Goal: Information Seeking & Learning: Compare options

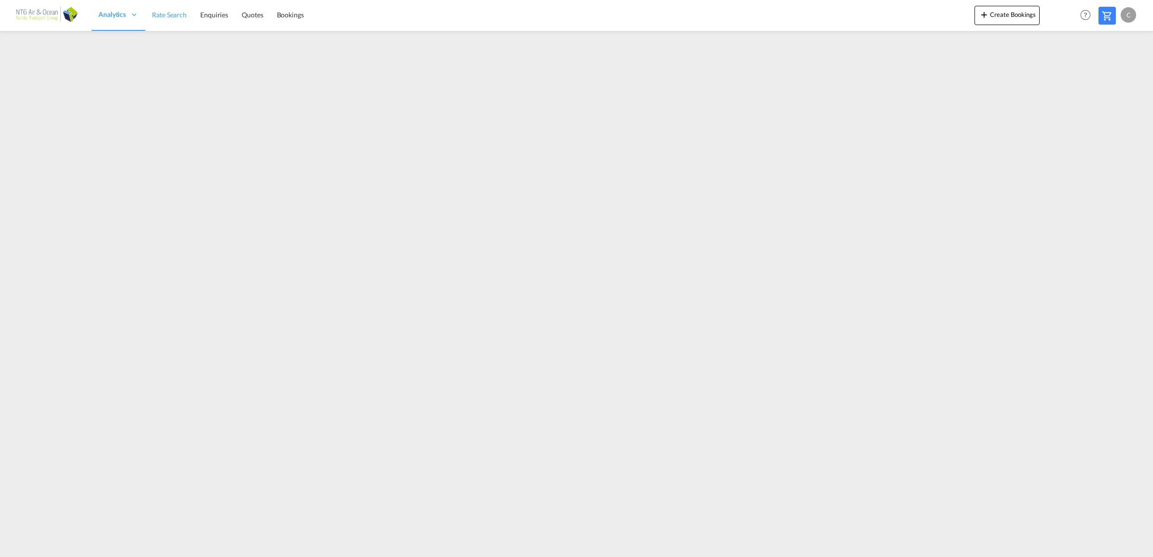
click at [153, 17] on span "Rate Search" at bounding box center [169, 15] width 35 height 8
